Goal: Find specific page/section: Find specific page/section

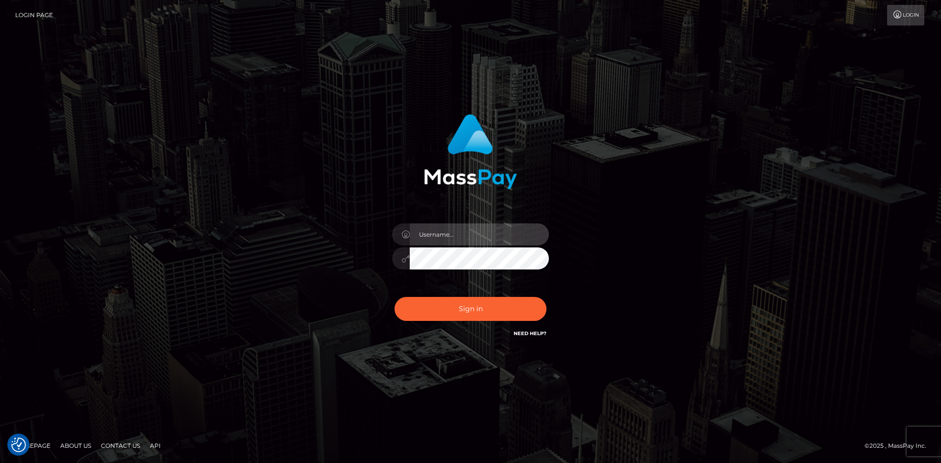
click at [429, 240] on input "text" at bounding box center [479, 234] width 139 height 22
type input "Maia"
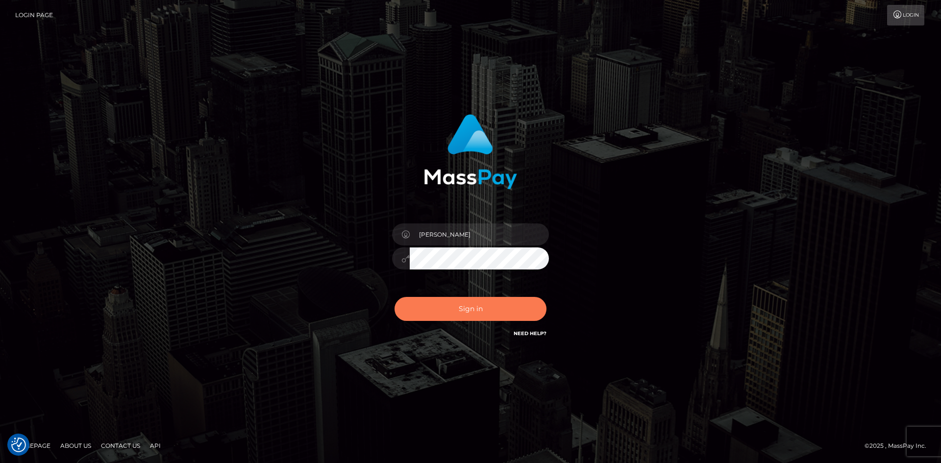
click at [478, 304] on button "Sign in" at bounding box center [470, 309] width 152 height 24
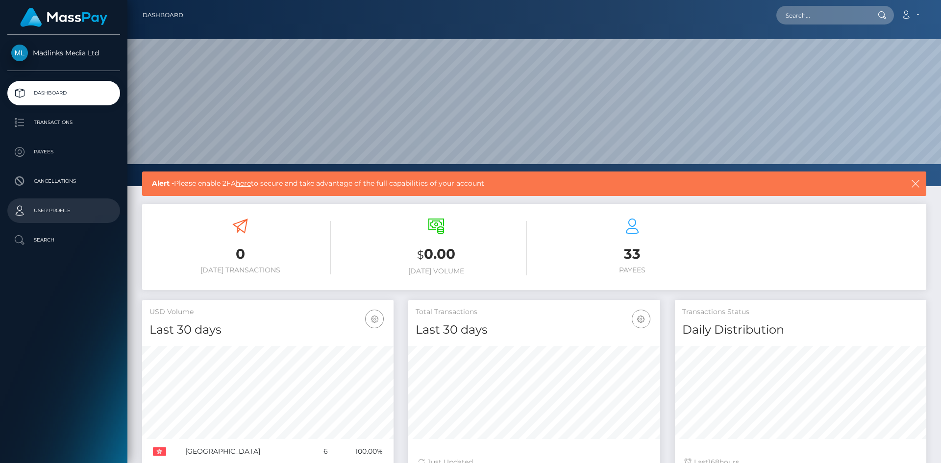
scroll to position [174, 252]
click at [58, 127] on p "Transactions" at bounding box center [63, 122] width 105 height 15
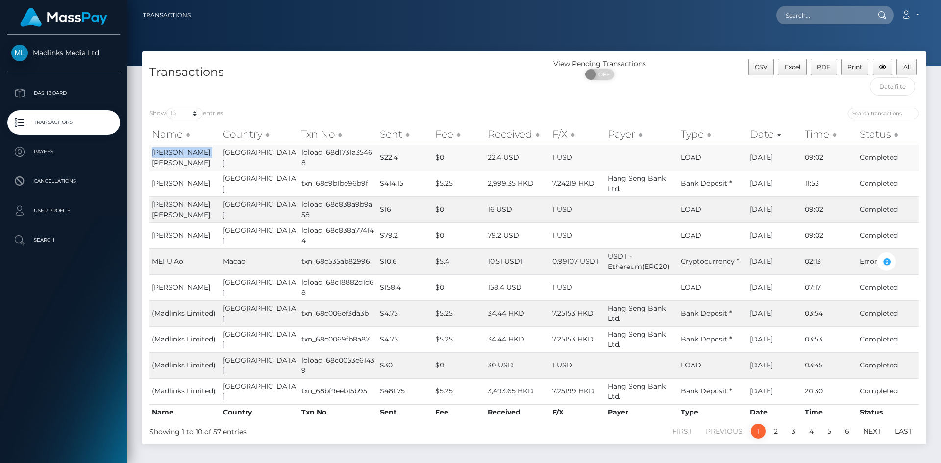
drag, startPoint x: 176, startPoint y: 163, endPoint x: 149, endPoint y: 150, distance: 29.8
click at [149, 150] on td "HUANG Dan Dan" at bounding box center [184, 158] width 71 height 26
copy span "HUANG Dan Dan"
click at [423, 85] on div "Transactions" at bounding box center [338, 80] width 392 height 42
click at [64, 153] on p "Payees" at bounding box center [63, 152] width 105 height 15
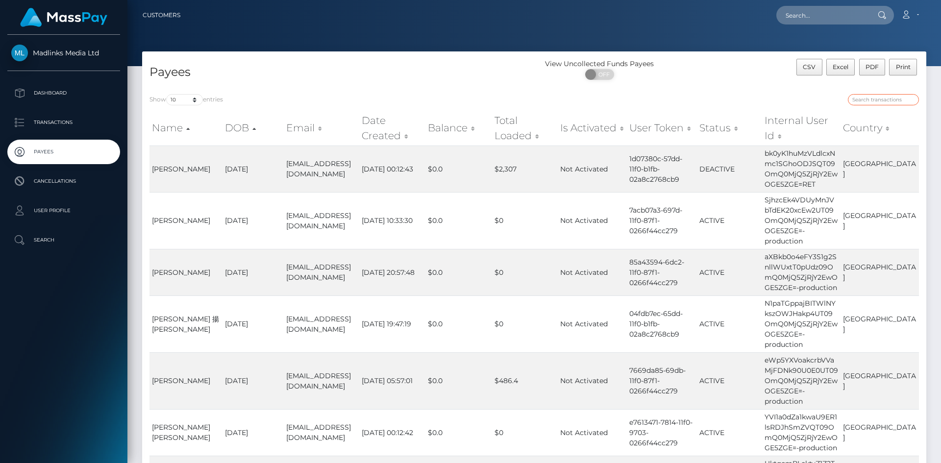
click at [863, 99] on input "search" at bounding box center [883, 99] width 71 height 11
paste input "HUANG Dan Dan"
type input "HUANG Dan Dan"
click at [732, 73] on div "CSV Excel PDF Print" at bounding box center [828, 72] width 196 height 26
click at [66, 128] on p "Transactions" at bounding box center [63, 122] width 105 height 15
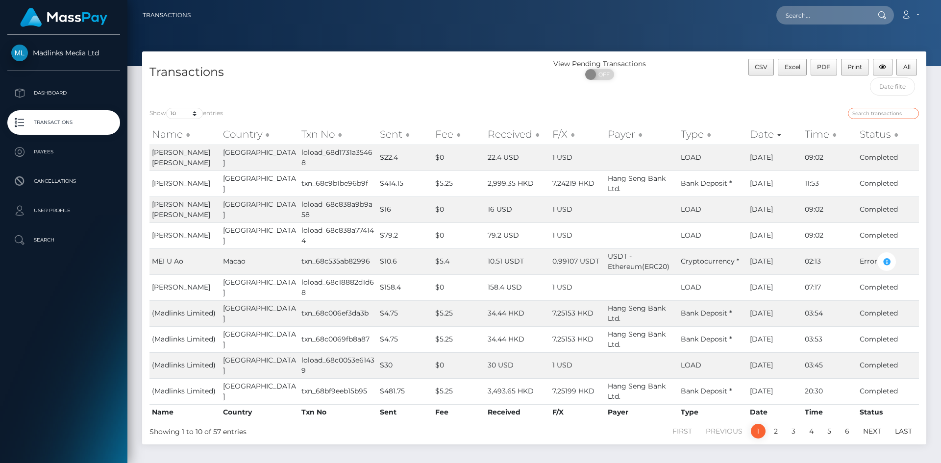
click at [867, 109] on input "search" at bounding box center [883, 113] width 71 height 11
paste input "UkI0SGNFaUdCNWI3Mm5MVkZHTmw5UT09OmQ0MjQ5ZjRjY2EwOGE5ZGE="
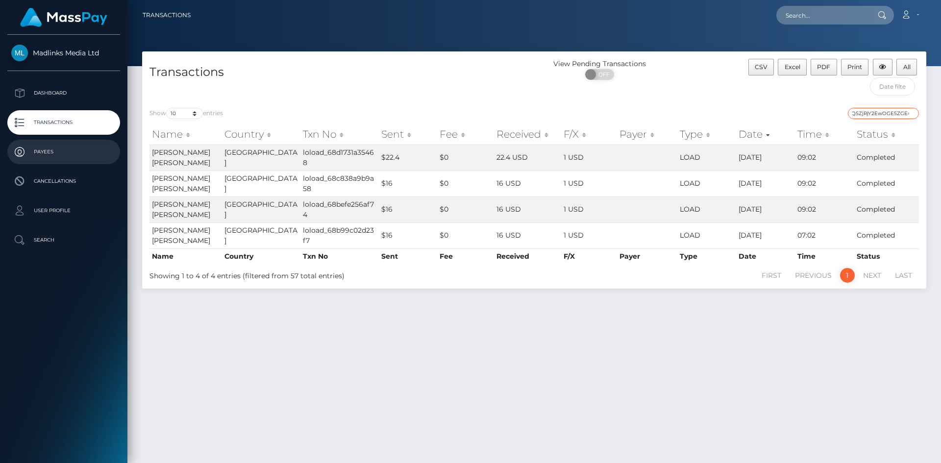
type input "UkI0SGNFaUdCNWI3Mm5MVkZHTmw5UT09OmQ0MjQ5ZjRjY2EwOGE5ZGE="
click at [57, 156] on p "Payees" at bounding box center [63, 152] width 105 height 15
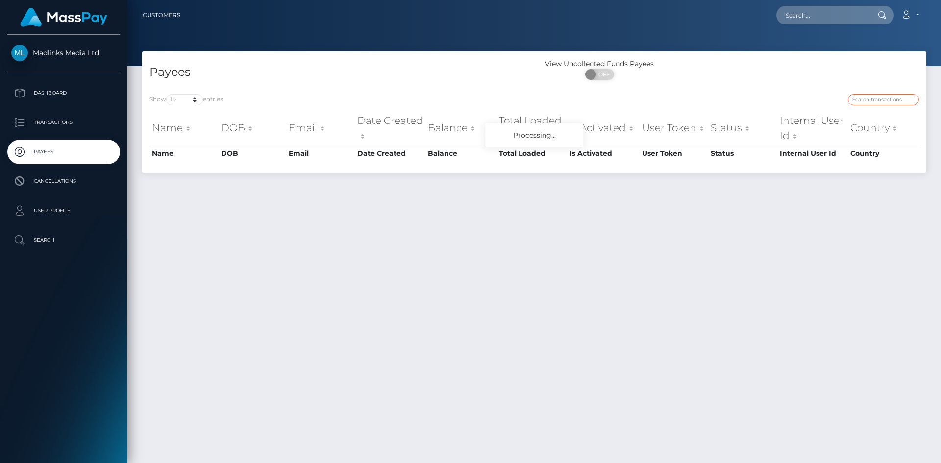
click at [856, 99] on input "search" at bounding box center [883, 99] width 71 height 11
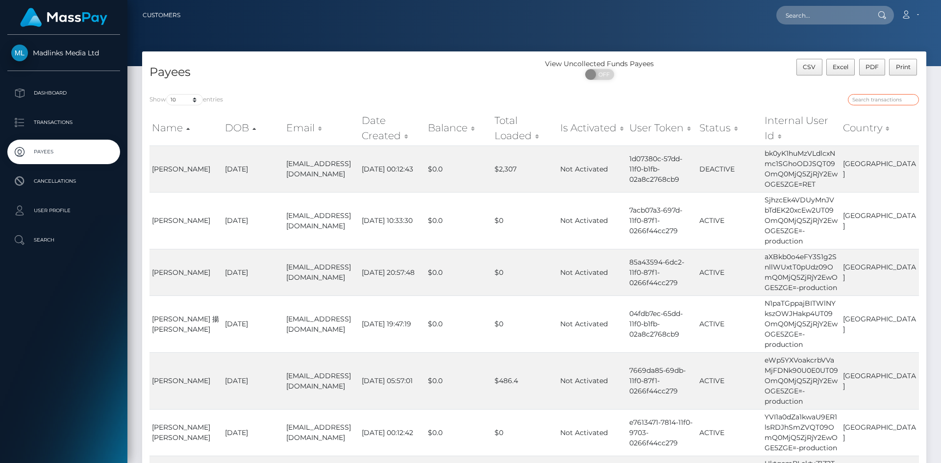
paste input "UkI0SGNFaUdCNWI3Mm5MVkZHTmw5UT09OmQ0MjQ5ZjRjY2EwOGE5ZGE="
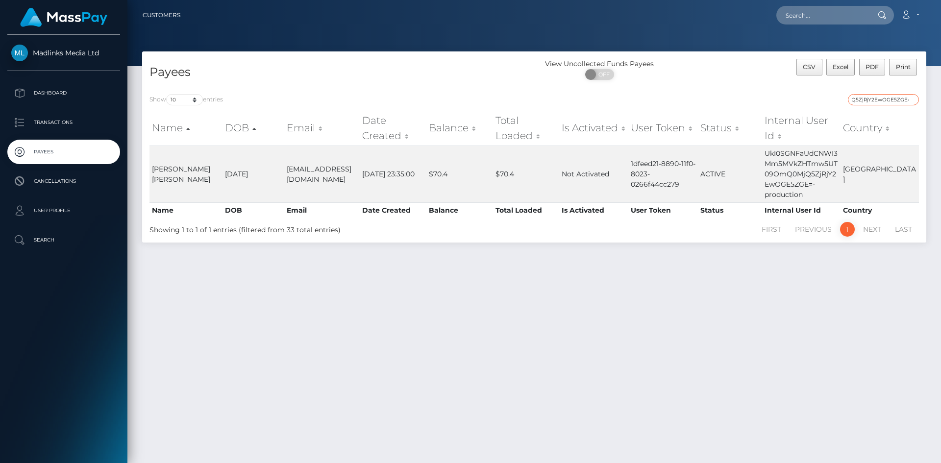
type input "UkI0SGNFaUdCNWI3Mm5MVkZHTmw5UT09OmQ0MjQ5ZjRjY2EwOGE5ZGE="
click at [73, 146] on p "Payees" at bounding box center [63, 152] width 105 height 15
